Goal: Task Accomplishment & Management: Complete application form

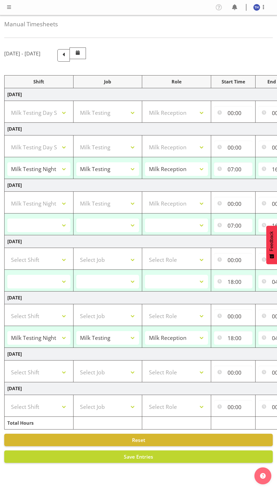
select select "82100"
select select "10660"
select select "1156"
select select "82100"
select select "10660"
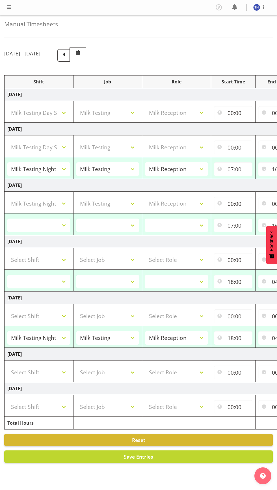
select select "1156"
select select "82101"
select select "10660"
select select "82101"
select select "10660"
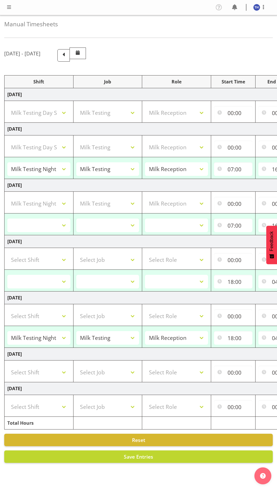
select select "1156"
select select
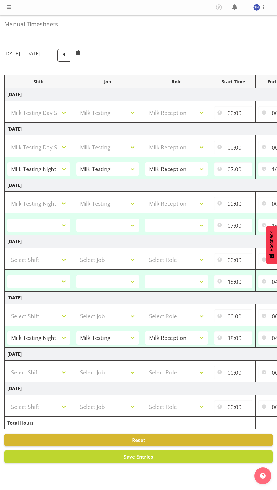
select select
select select "82101"
select select "10660"
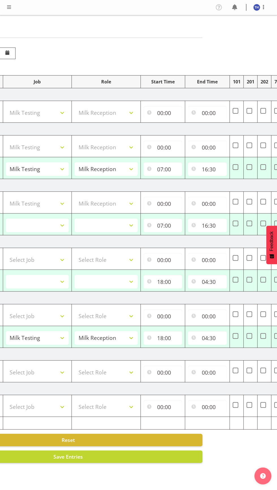
scroll to position [0, 71]
click at [169, 166] on input "07:00" at bounding box center [162, 169] width 39 height 14
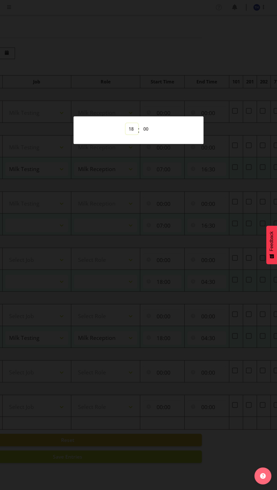
click at [129, 131] on select "00 01 02 03 04 05 06 07 08 09 10 11 12 13 14 15 16 17 18 19 20 21 22 23" at bounding box center [131, 128] width 13 height 11
click at [131, 129] on select "00 01 02 03 04 05 06 07 08 09 10 11 12 13 14 15 16 17 18 19 20 21 22 23" at bounding box center [131, 128] width 13 height 11
select select "19"
click at [125, 123] on select "00 01 02 03 04 05 06 07 08 09 10 11 12 13 14 15 16 17 18 19 20 21 22 23" at bounding box center [131, 128] width 13 height 11
select select
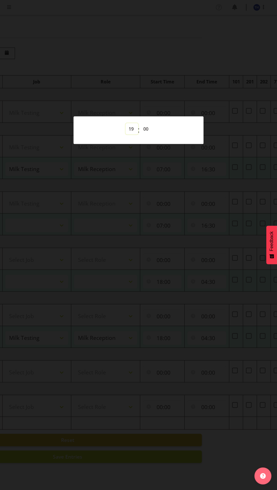
select select
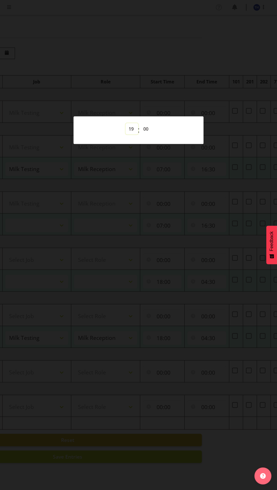
select select "82100"
type input "19:00"
select select
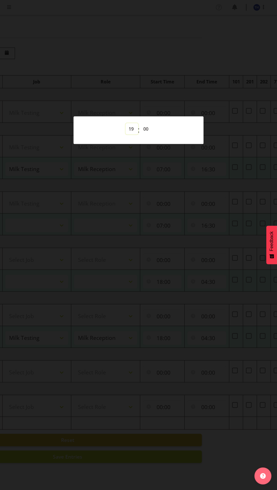
select select "82100"
select select "10660"
select select "1156"
select select "82101"
select select "10660"
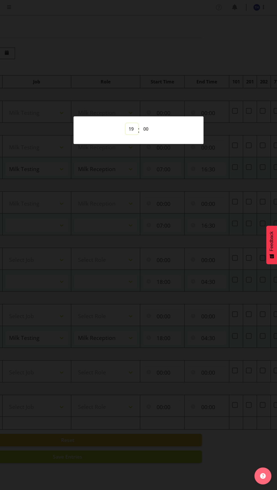
select select "1156"
click at [207, 236] on div at bounding box center [138, 245] width 277 height 490
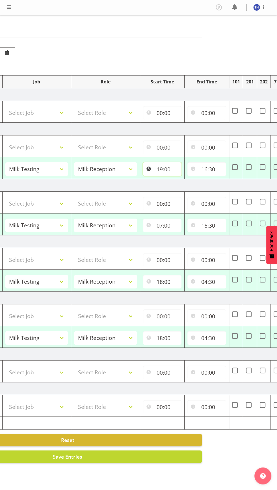
click at [174, 162] on input "19:00" at bounding box center [162, 169] width 39 height 14
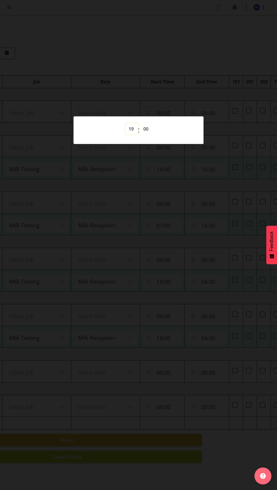
click at [131, 129] on select "00 01 02 03 04 05 06 07 08 09 10 11 12 13 14 15 16 17 18 19 20 21 22 23" at bounding box center [131, 128] width 13 height 11
select select "7"
click at [125, 123] on select "00 01 02 03 04 05 06 07 08 09 10 11 12 13 14 15 16 17 18 19 20 21 22 23" at bounding box center [131, 128] width 13 height 11
type input "07:00"
click at [186, 214] on div at bounding box center [138, 245] width 277 height 490
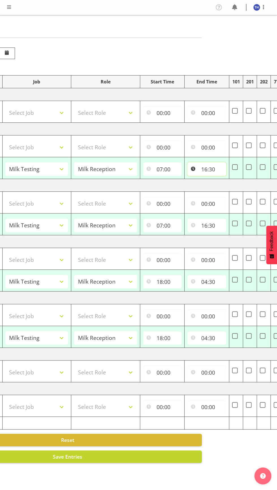
click at [213, 162] on input "16:30" at bounding box center [206, 169] width 39 height 14
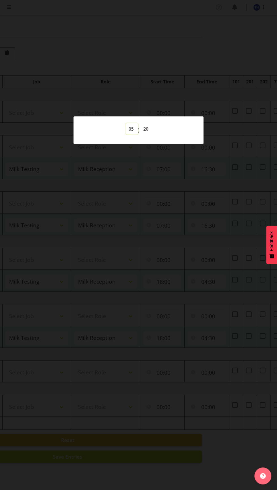
click at [131, 129] on select "00 01 02 03 04 05 06 07 08 09 10 11 12 13 14 15 16 17 18 19 20 21 22 23" at bounding box center [131, 128] width 13 height 11
select select "17"
click at [125, 123] on select "00 01 02 03 04 05 06 07 08 09 10 11 12 13 14 15 16 17 18 19 20 21 22 23" at bounding box center [131, 128] width 13 height 11
type input "17:30"
click at [147, 132] on select "00 01 02 03 04 05 06 07 08 09 10 11 12 13 14 15 16 17 18 19 20 21 22 23 24 25 2…" at bounding box center [146, 128] width 13 height 11
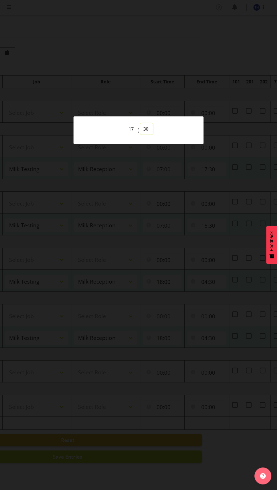
select select "40"
click at [140, 123] on select "00 01 02 03 04 05 06 07 08 09 10 11 12 13 14 15 16 17 18 19 20 21 22 23 24 25 2…" at bounding box center [146, 128] width 13 height 11
type input "17:40"
click at [189, 231] on div at bounding box center [138, 245] width 277 height 490
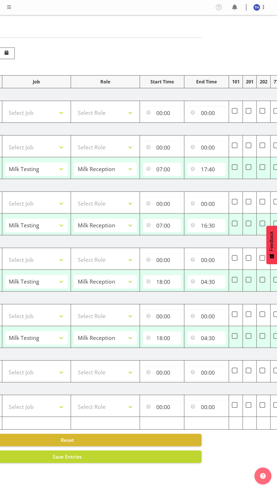
scroll to position [0, 0]
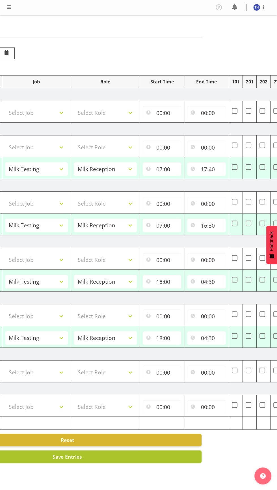
click at [129, 453] on button "Save Entries" at bounding box center [67, 456] width 268 height 12
select select "82100"
select select "10660"
type input "07:00"
type input "17:40"
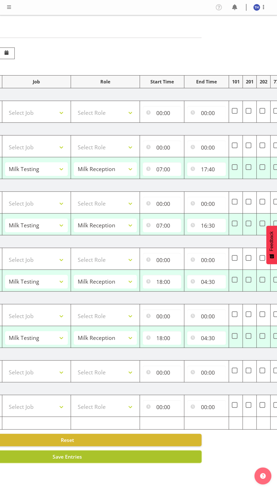
select select "82100"
select select "10660"
type input "07:00"
type input "16:30"
select select "82101"
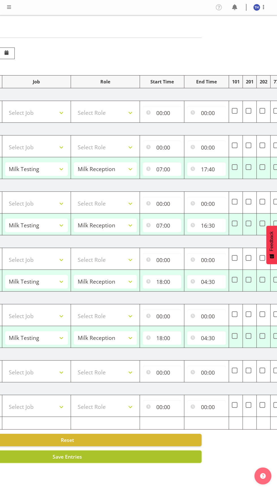
select select "10660"
type input "18:00"
type input "04:30"
select select "82101"
select select "10660"
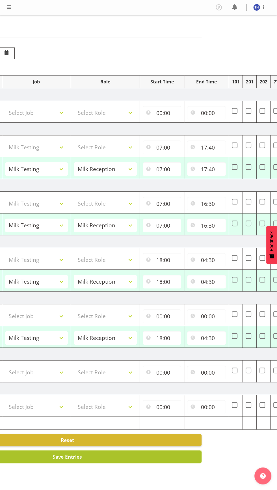
type input "18:00"
type input "04:30"
select select "82100"
select select "10660"
select select "82101"
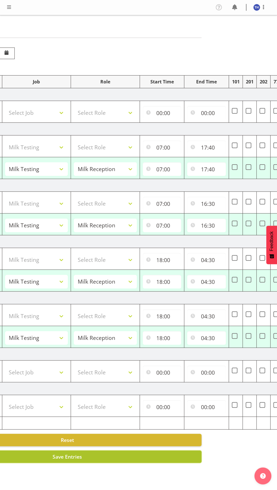
select select "10660"
select select "82101"
select select "10660"
